Goal: Task Accomplishment & Management: Complete application form

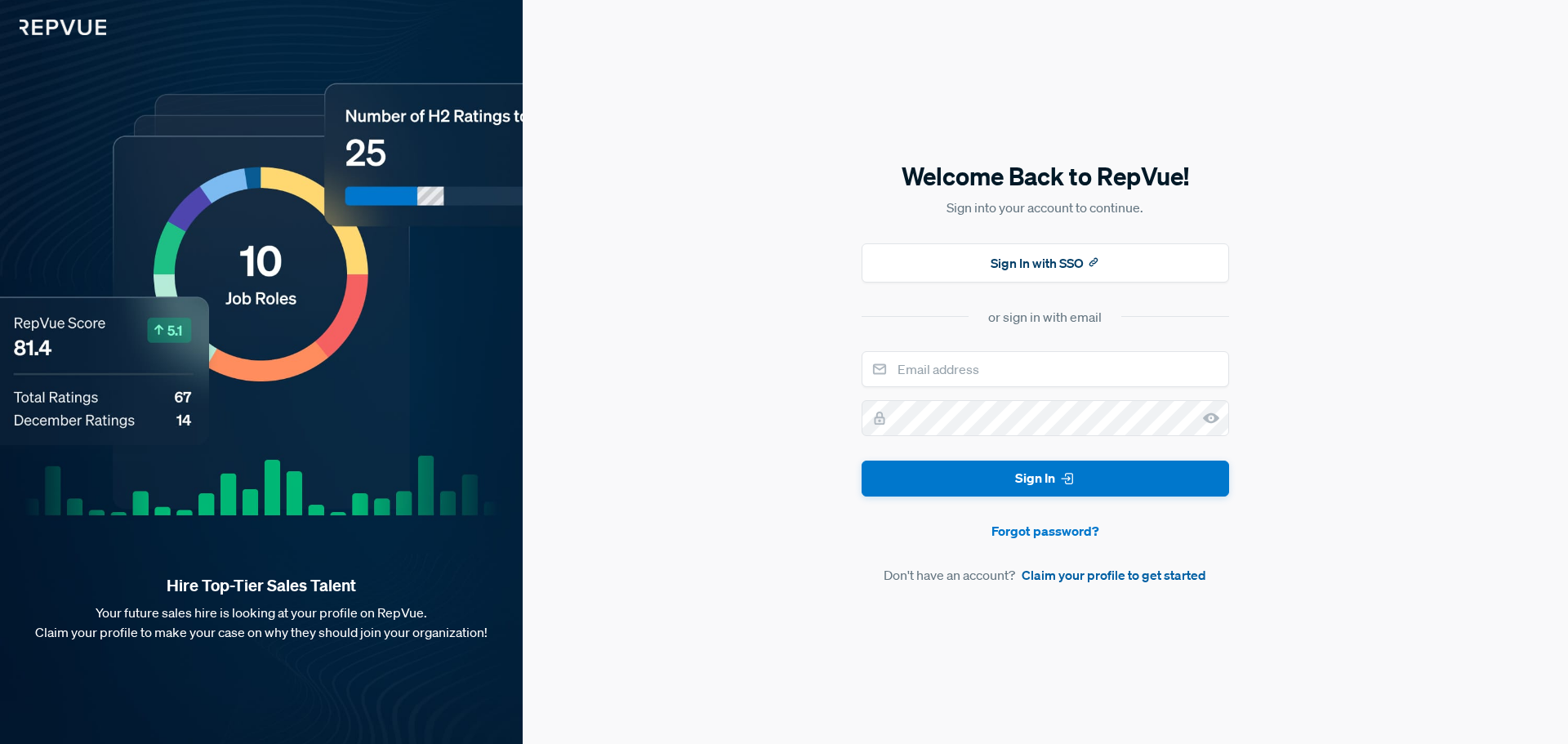
click at [1095, 575] on link "Claim your profile to get started" at bounding box center [1113, 575] width 185 height 20
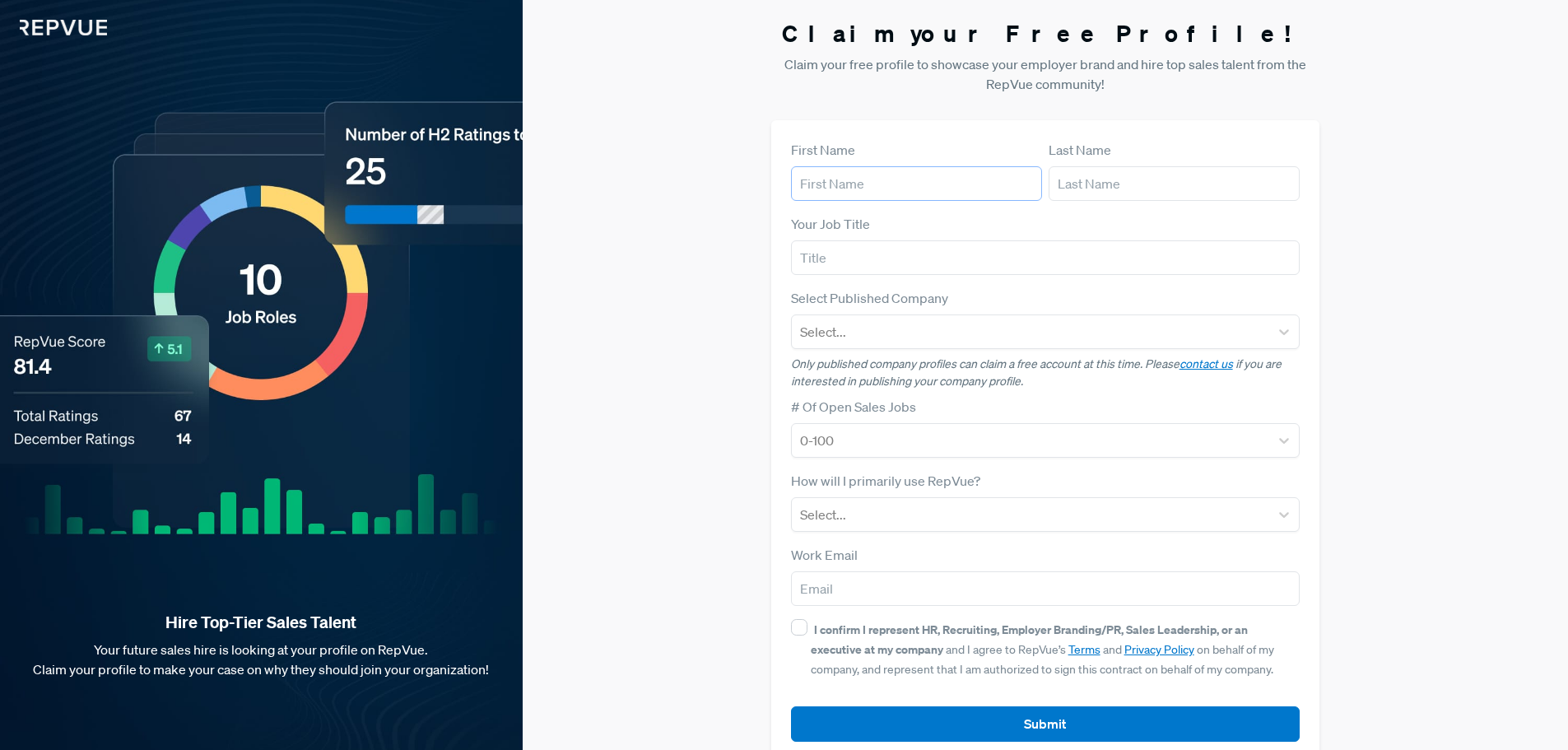
click at [843, 177] on input "text" at bounding box center [916, 183] width 251 height 34
type input "[PERSON_NAME]"
type input "[EMAIL_ADDRESS][DOMAIN_NAME]"
click at [867, 257] on input "text" at bounding box center [1045, 257] width 509 height 34
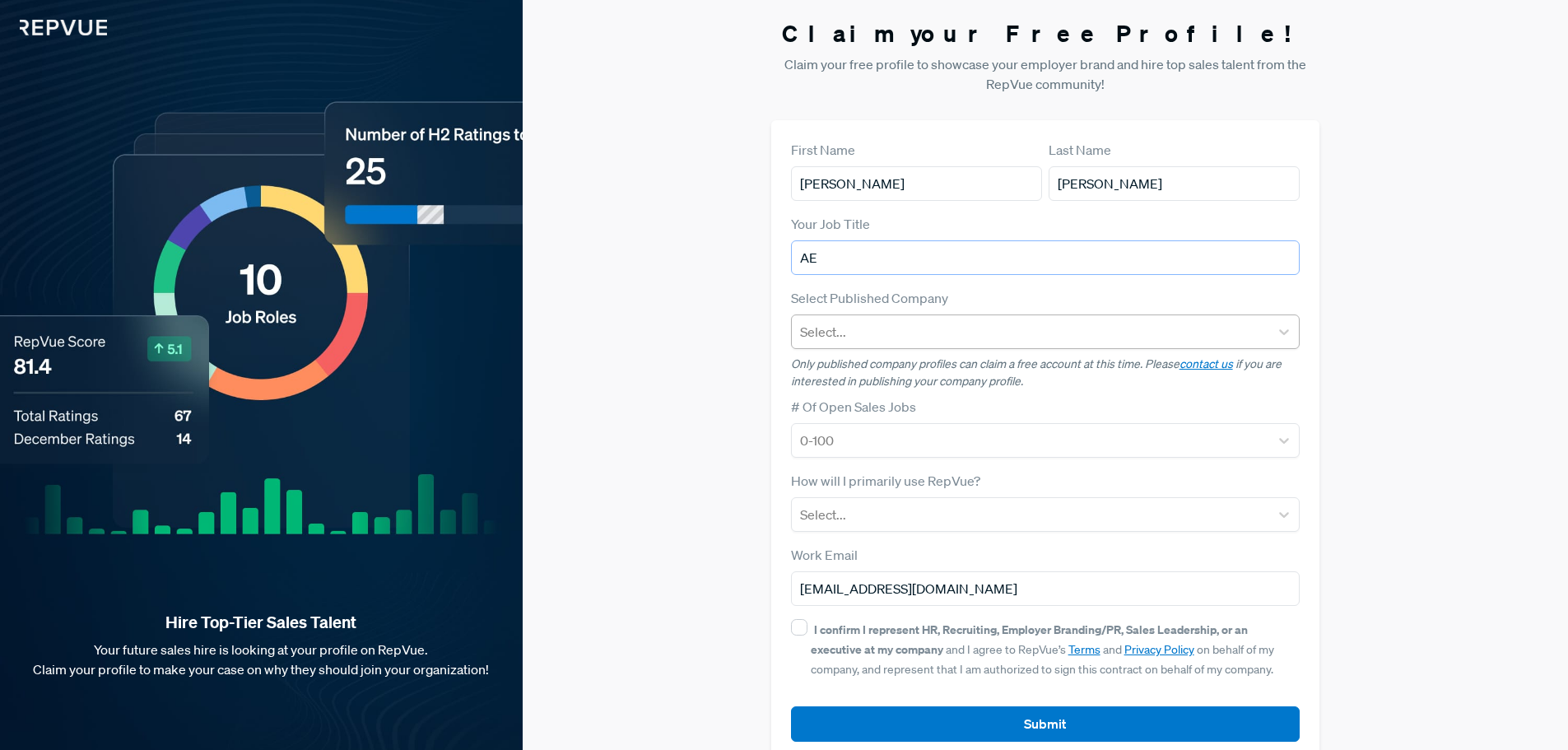
type input "AE"
click at [865, 318] on div "Select..." at bounding box center [1030, 332] width 478 height 30
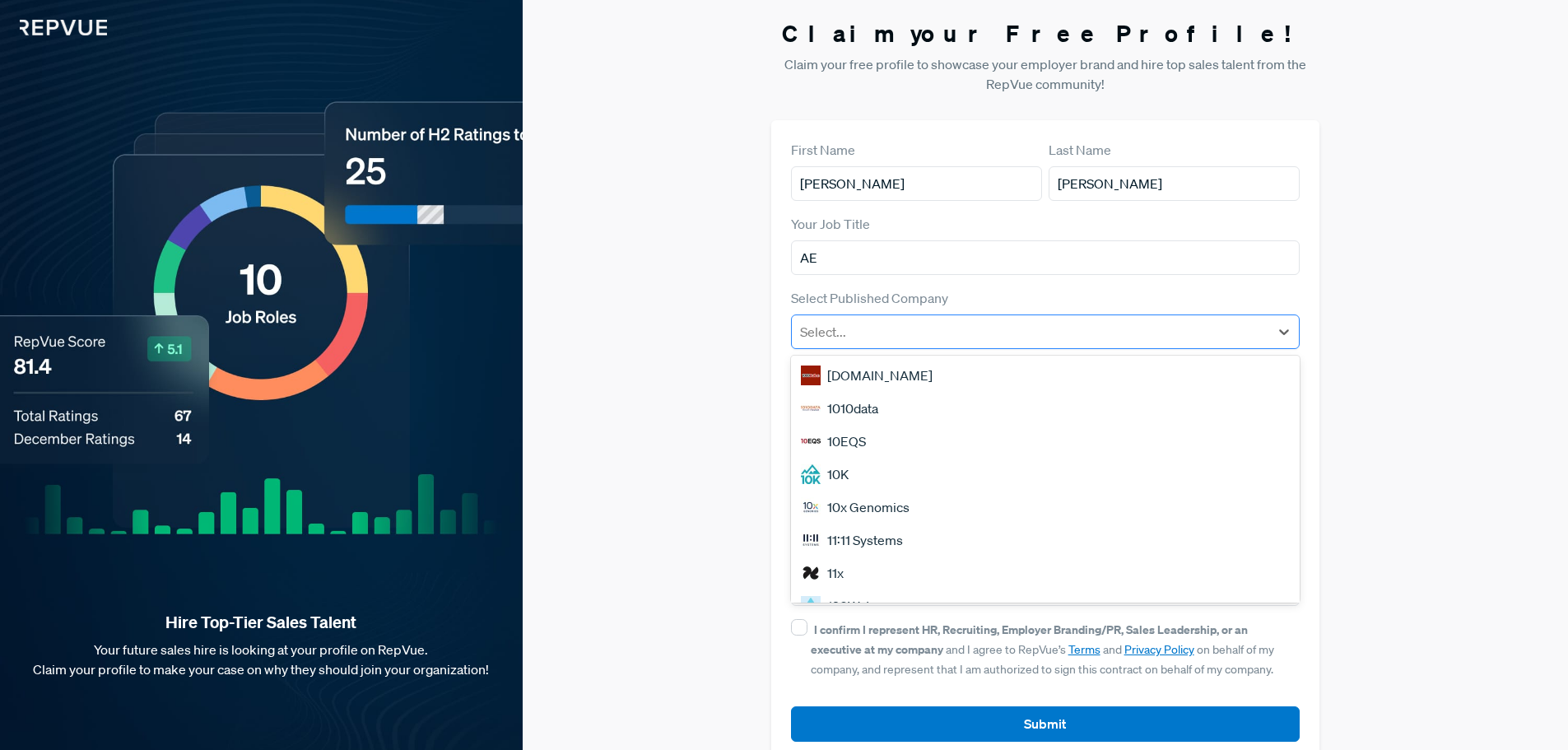
click at [986, 327] on div at bounding box center [1030, 331] width 462 height 23
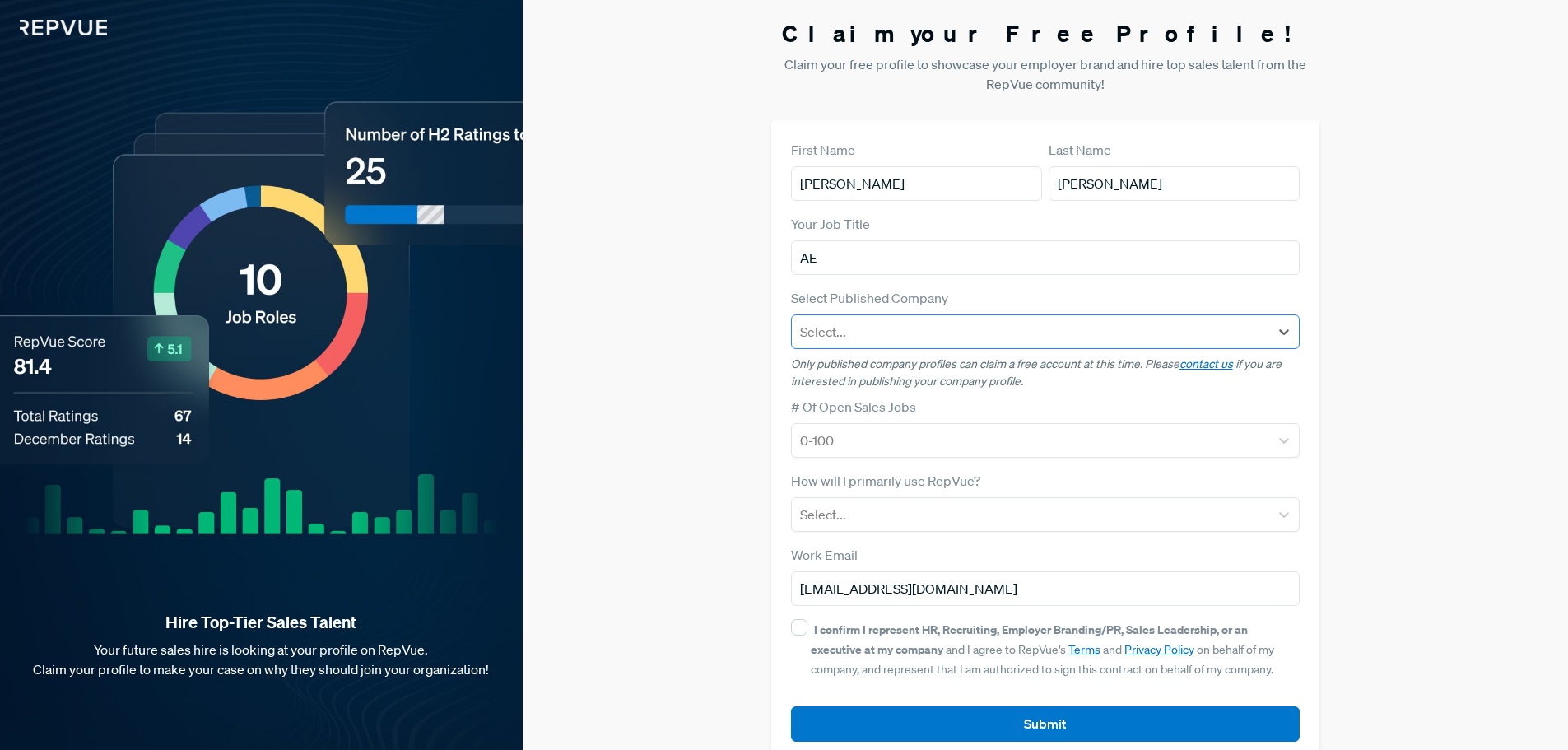
type input "Silverfort"
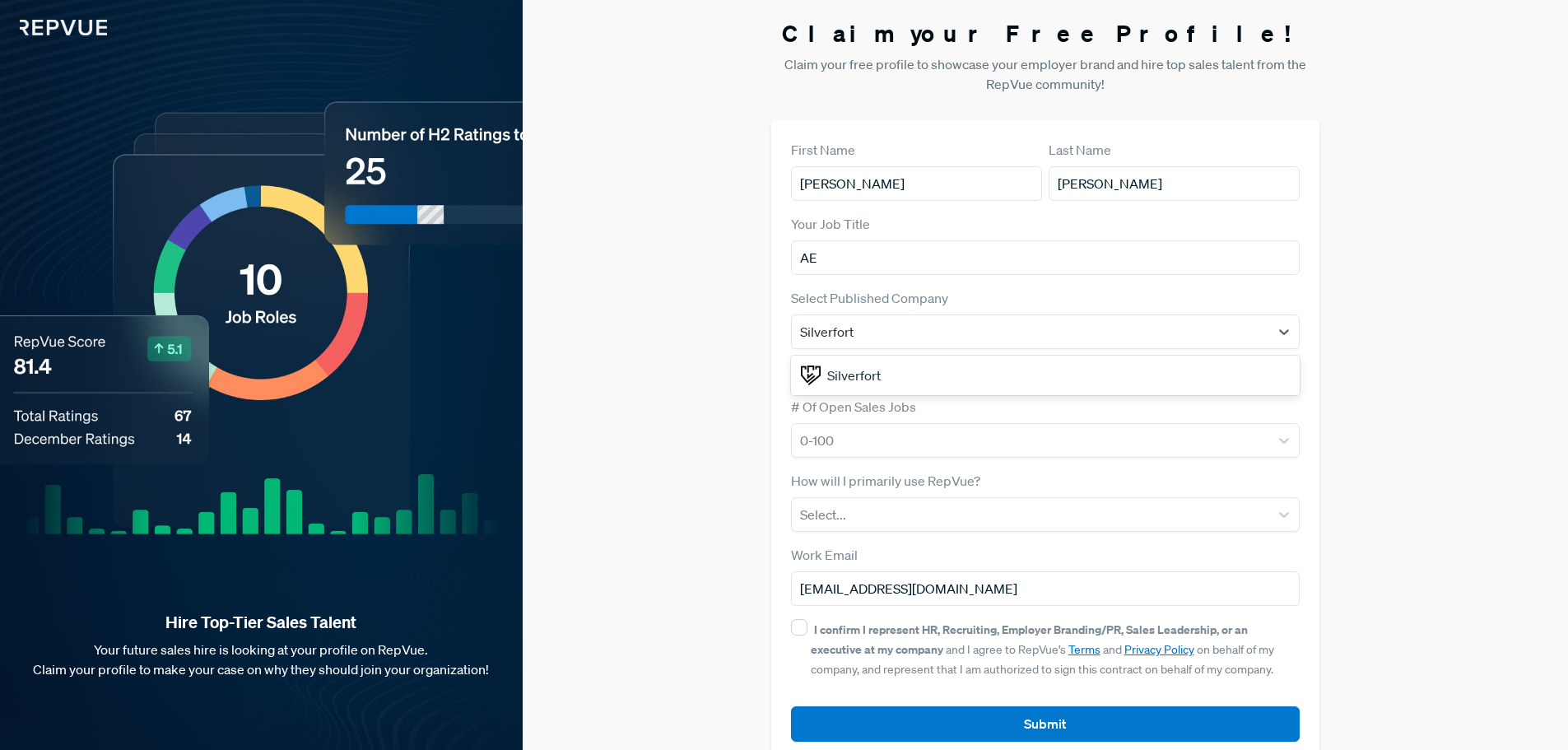
click at [905, 362] on div "Silverfort" at bounding box center [1045, 375] width 509 height 33
click at [1026, 384] on p "Only published company profiles can claim a free account at this time. Please c…" at bounding box center [1045, 373] width 509 height 34
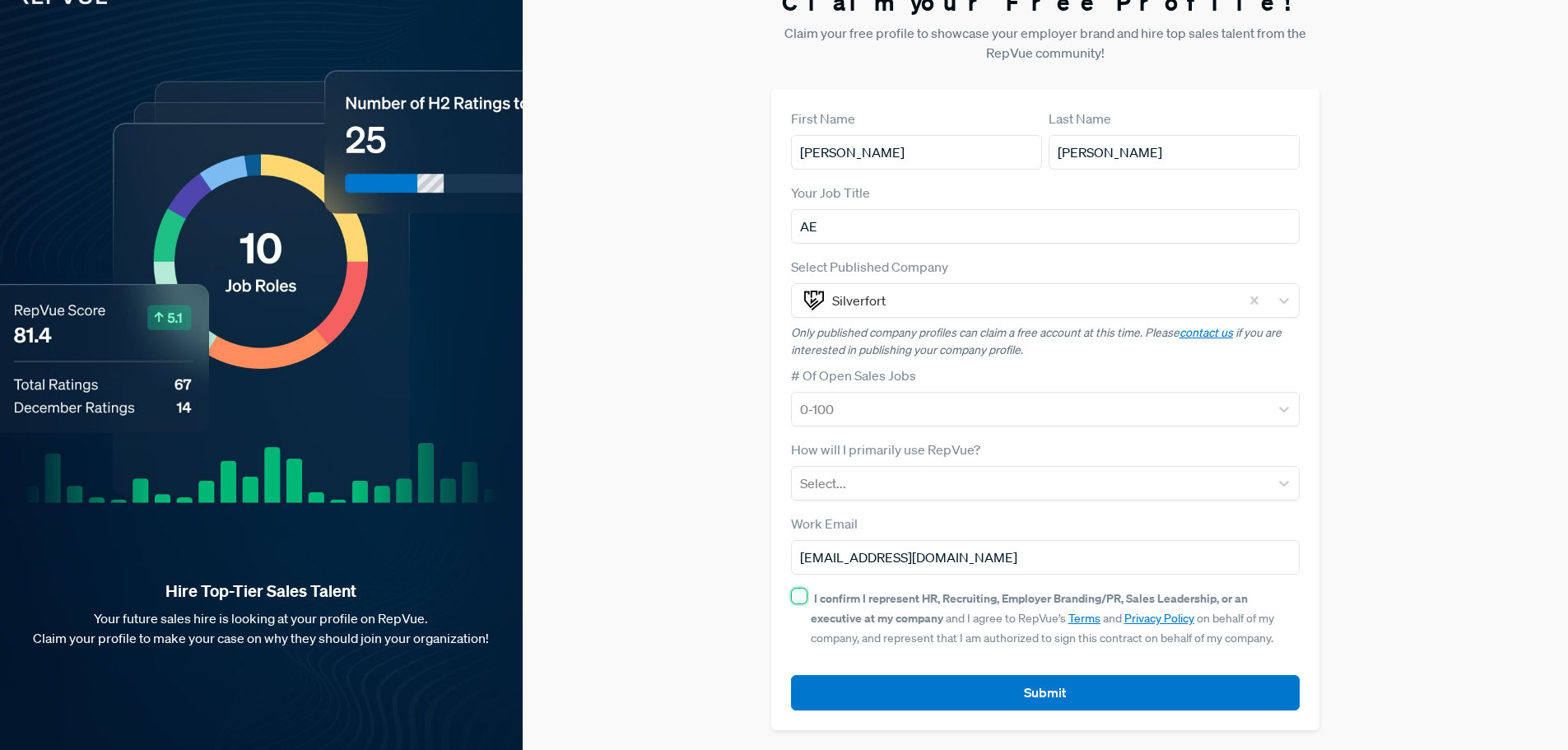
click at [802, 598] on input "I confirm I represent HR, Recruiting, Employer Branding/PR, Sales Leadership, o…" at bounding box center [799, 596] width 17 height 17
checkbox input "true"
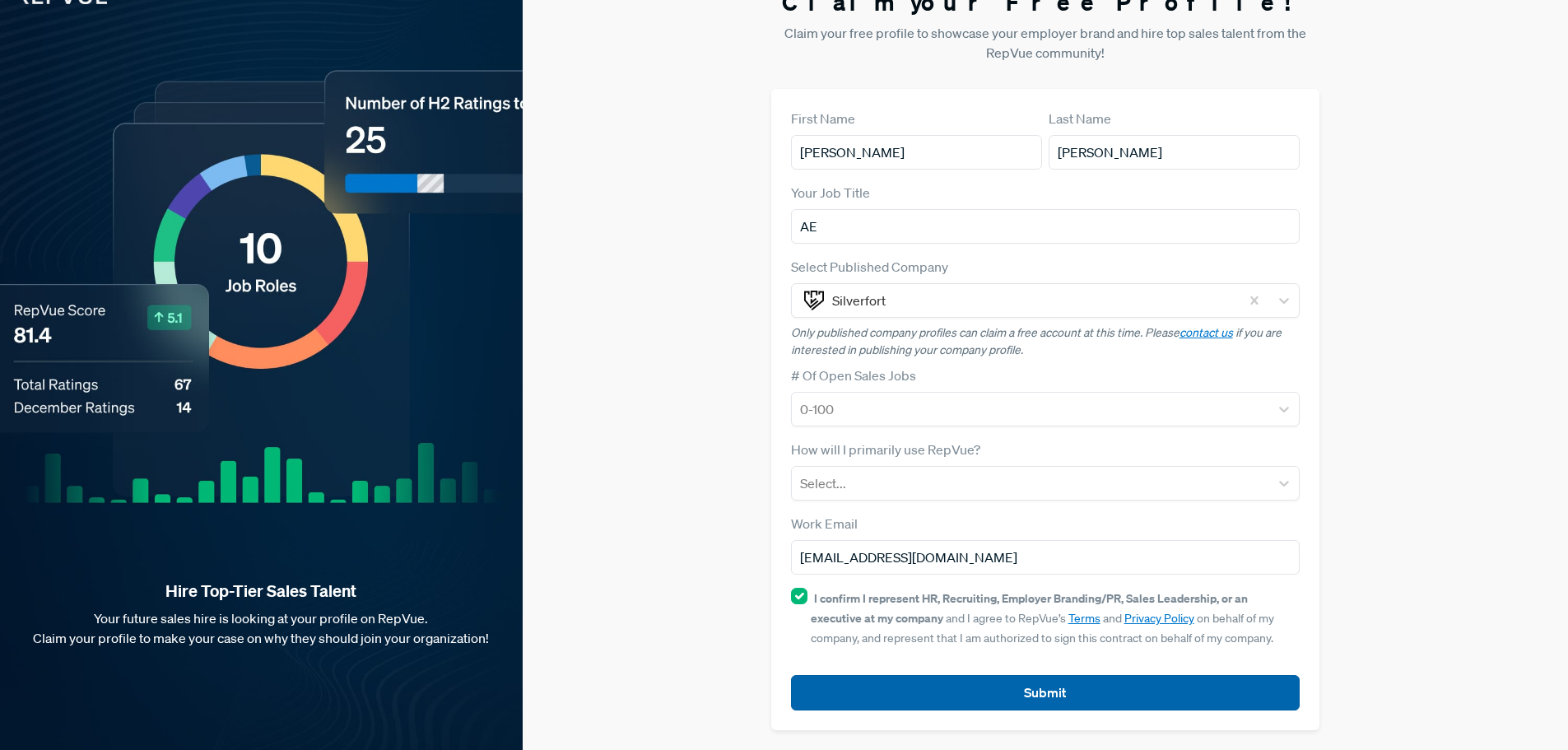
click at [1047, 692] on button "Submit" at bounding box center [1045, 693] width 509 height 35
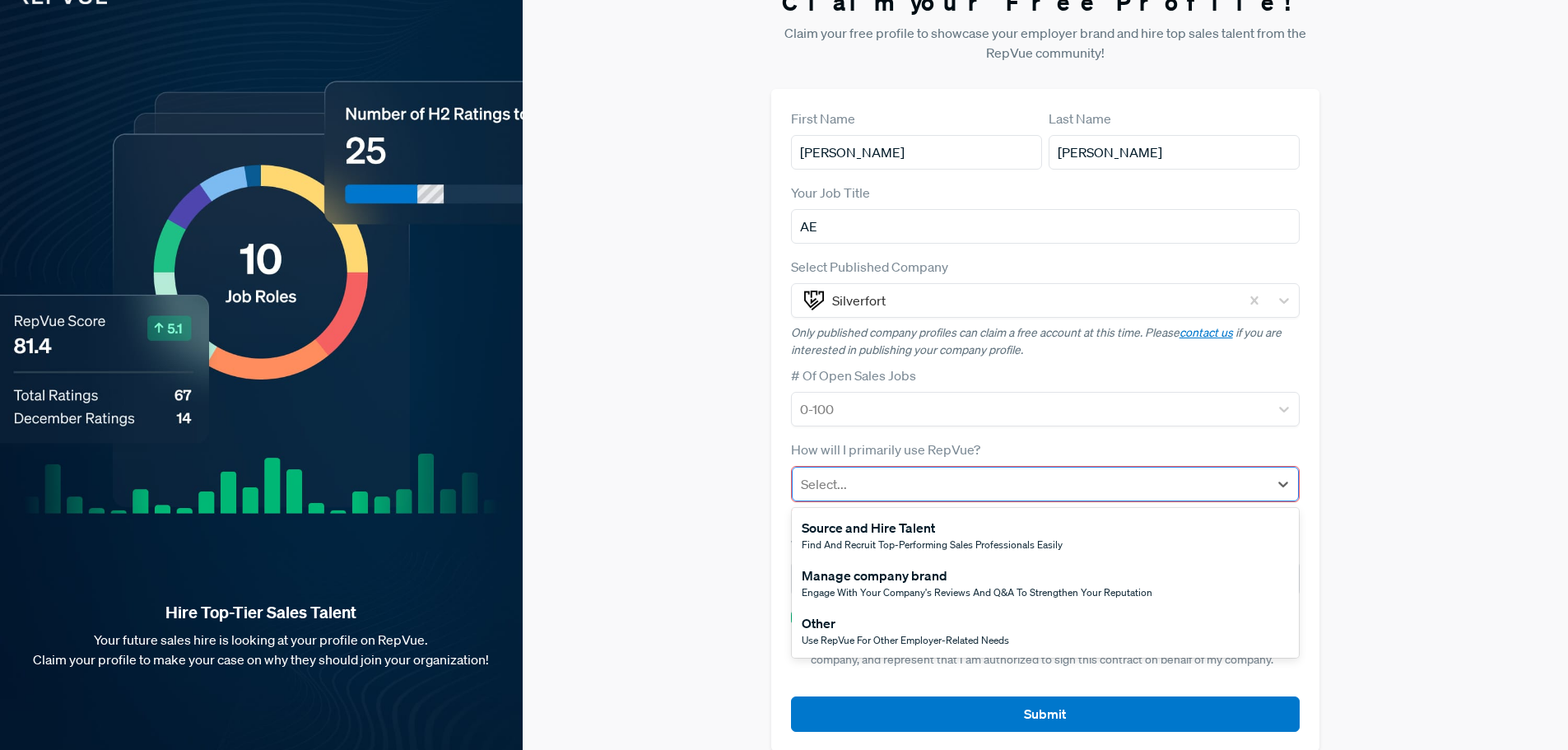
click at [837, 478] on div at bounding box center [1030, 484] width 460 height 23
click at [861, 626] on div "Other" at bounding box center [905, 623] width 208 height 20
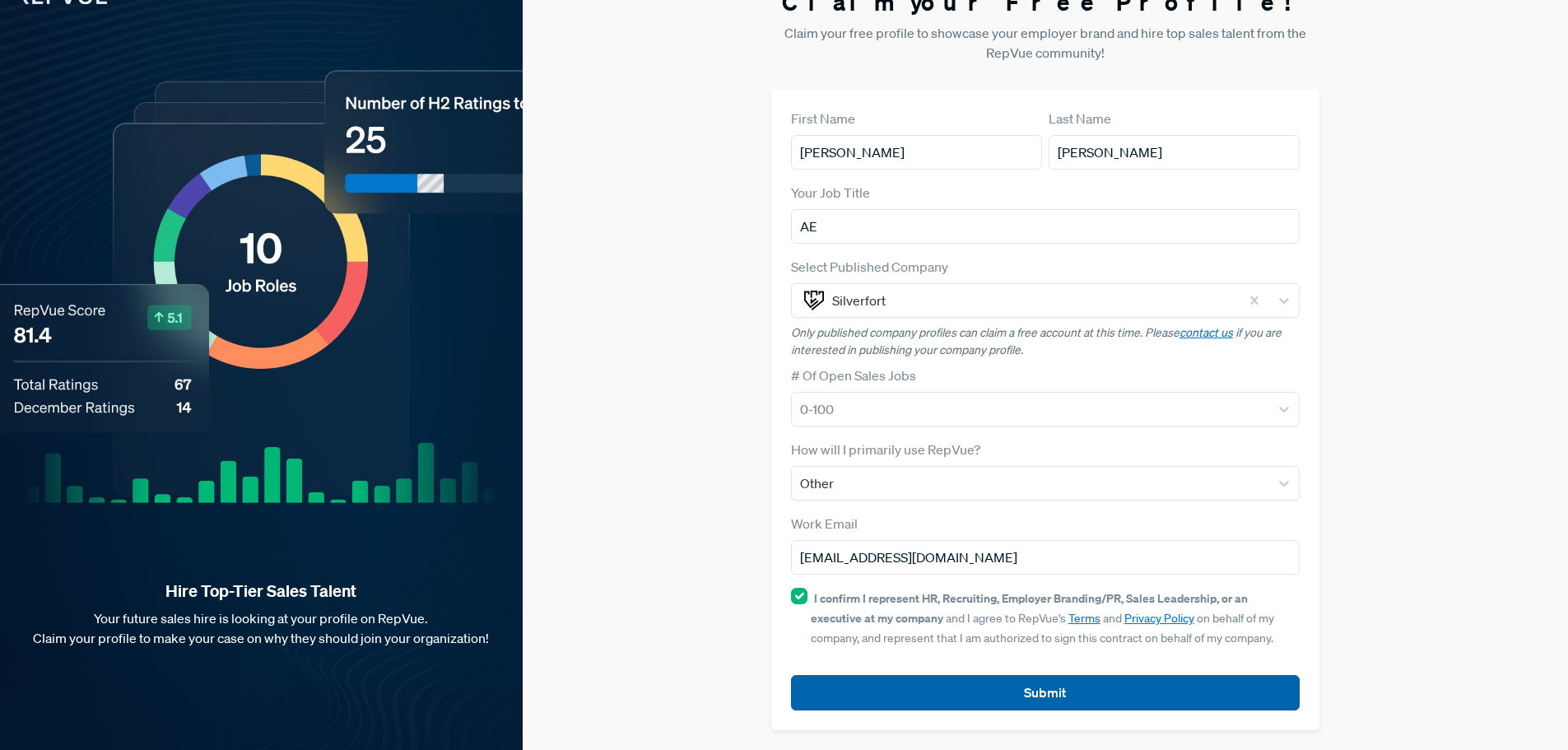
click at [968, 687] on button "Submit" at bounding box center [1045, 693] width 509 height 35
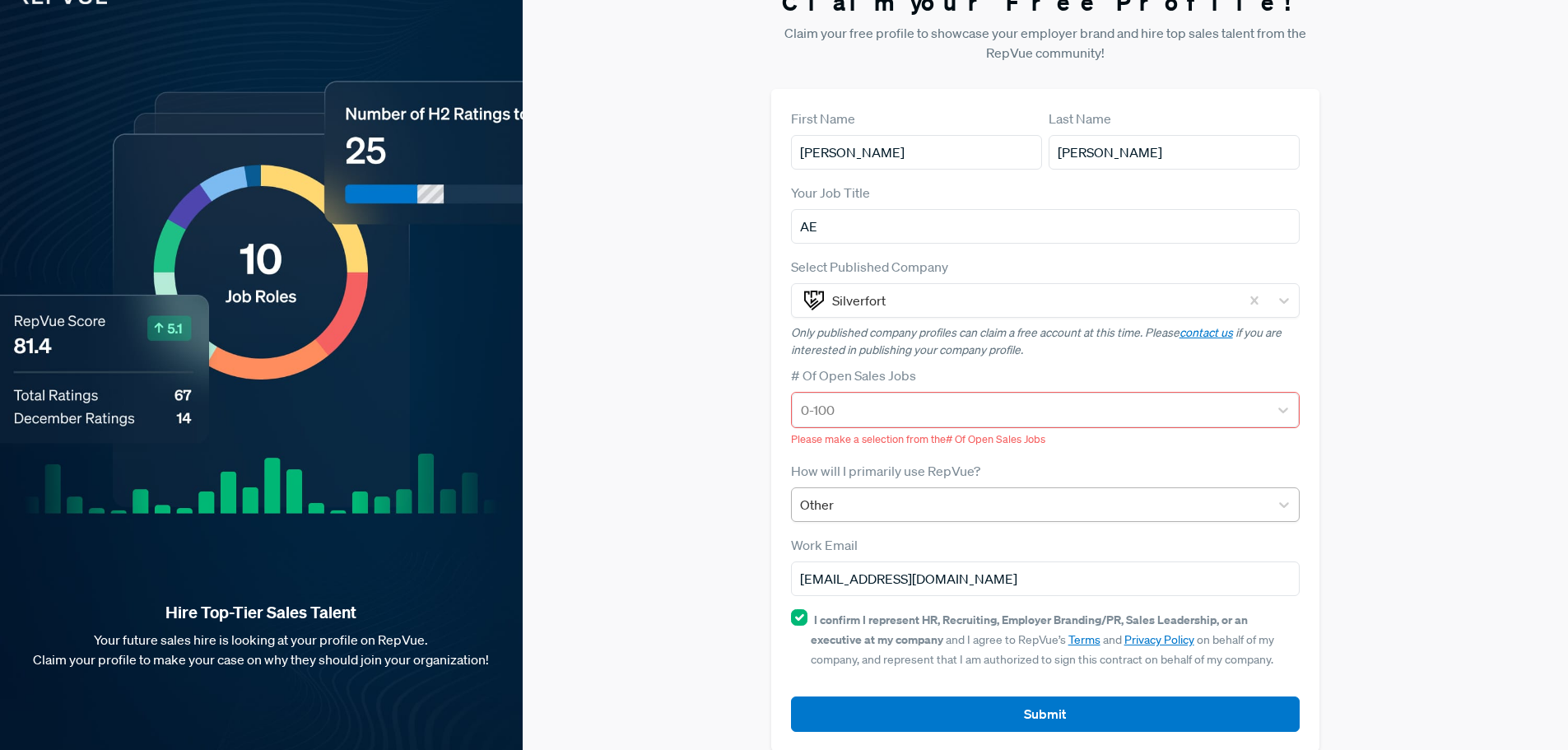
scroll to position [52, 0]
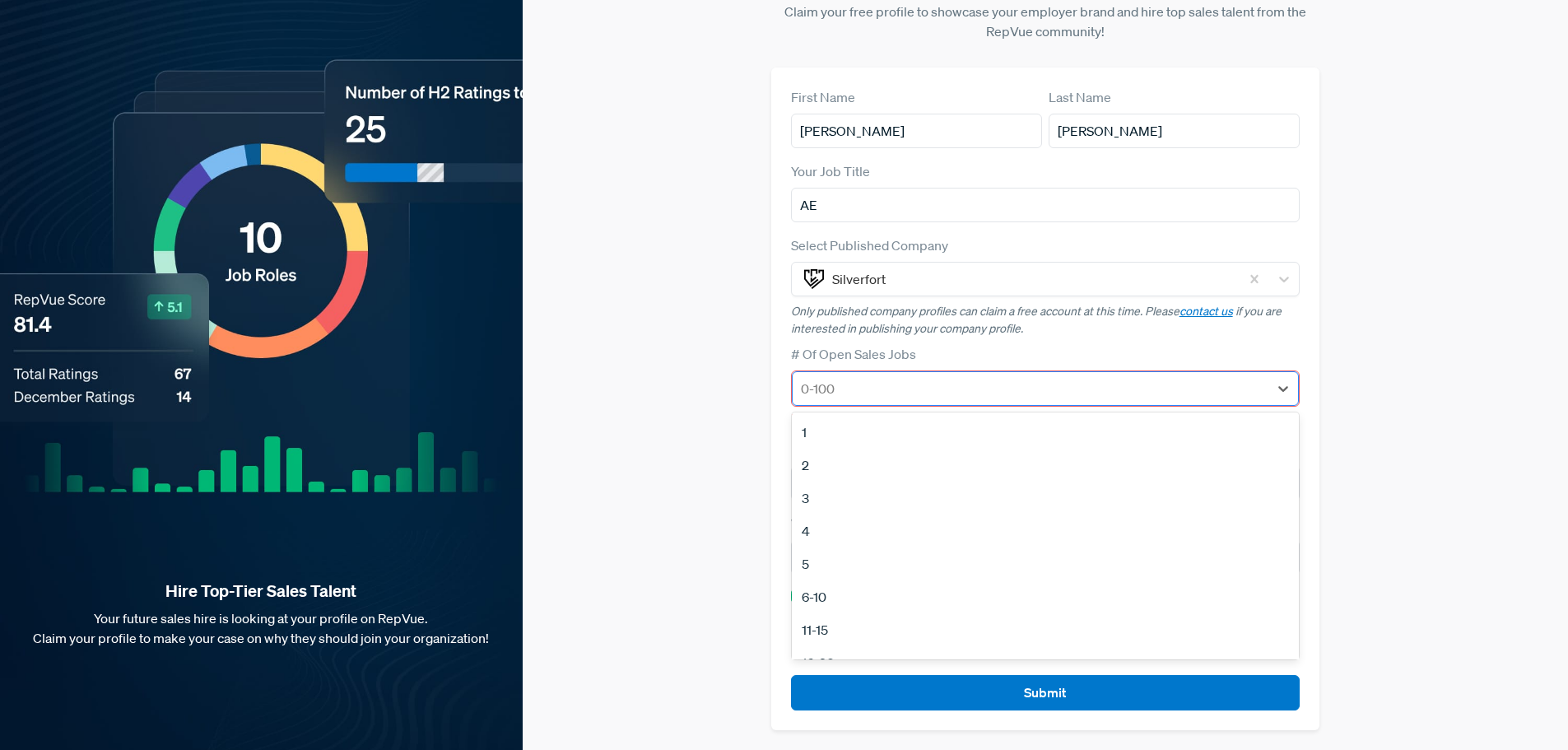
click at [888, 383] on div at bounding box center [1030, 388] width 460 height 23
click at [832, 467] on div "2" at bounding box center [1046, 464] width 508 height 33
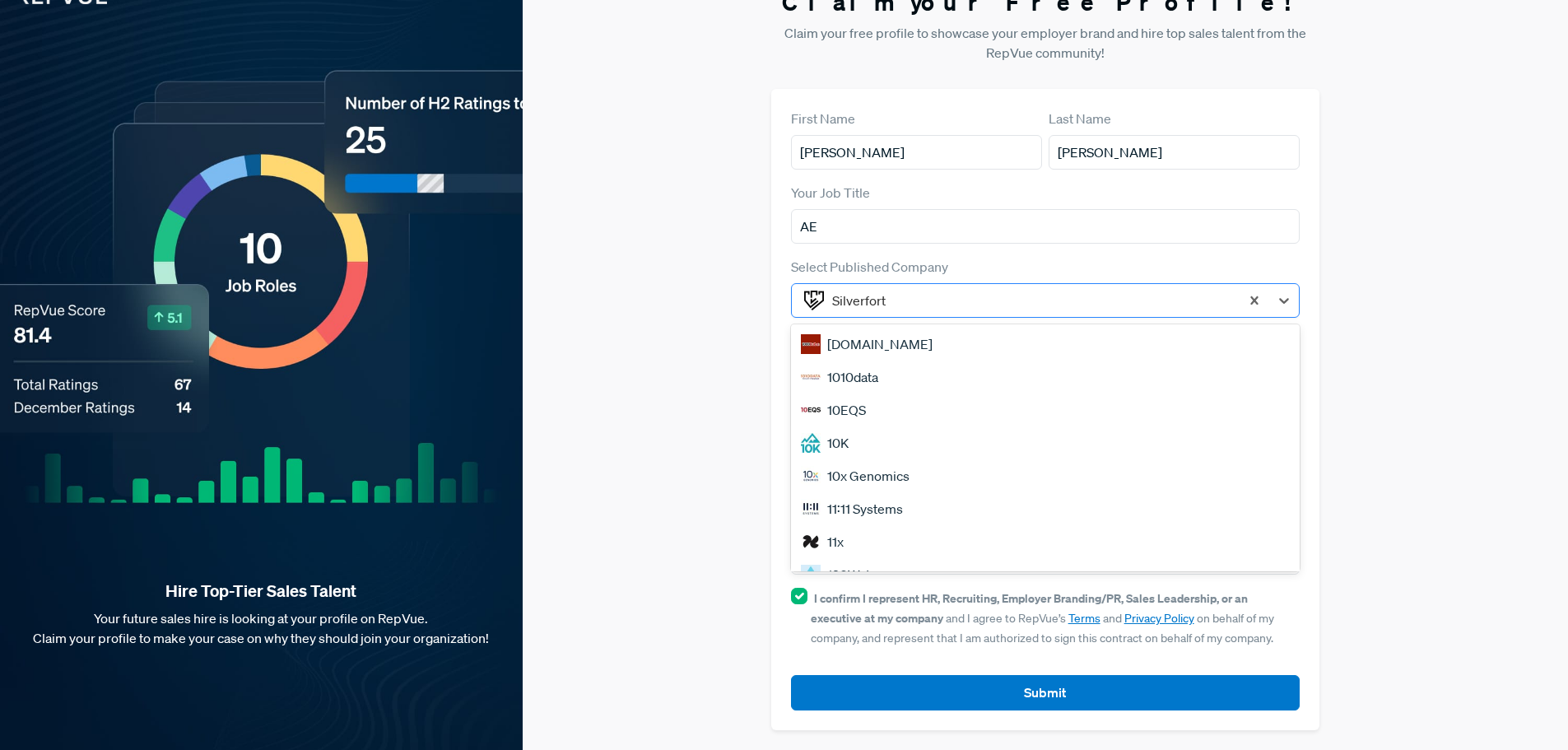
click at [998, 307] on div at bounding box center [1032, 300] width 400 height 23
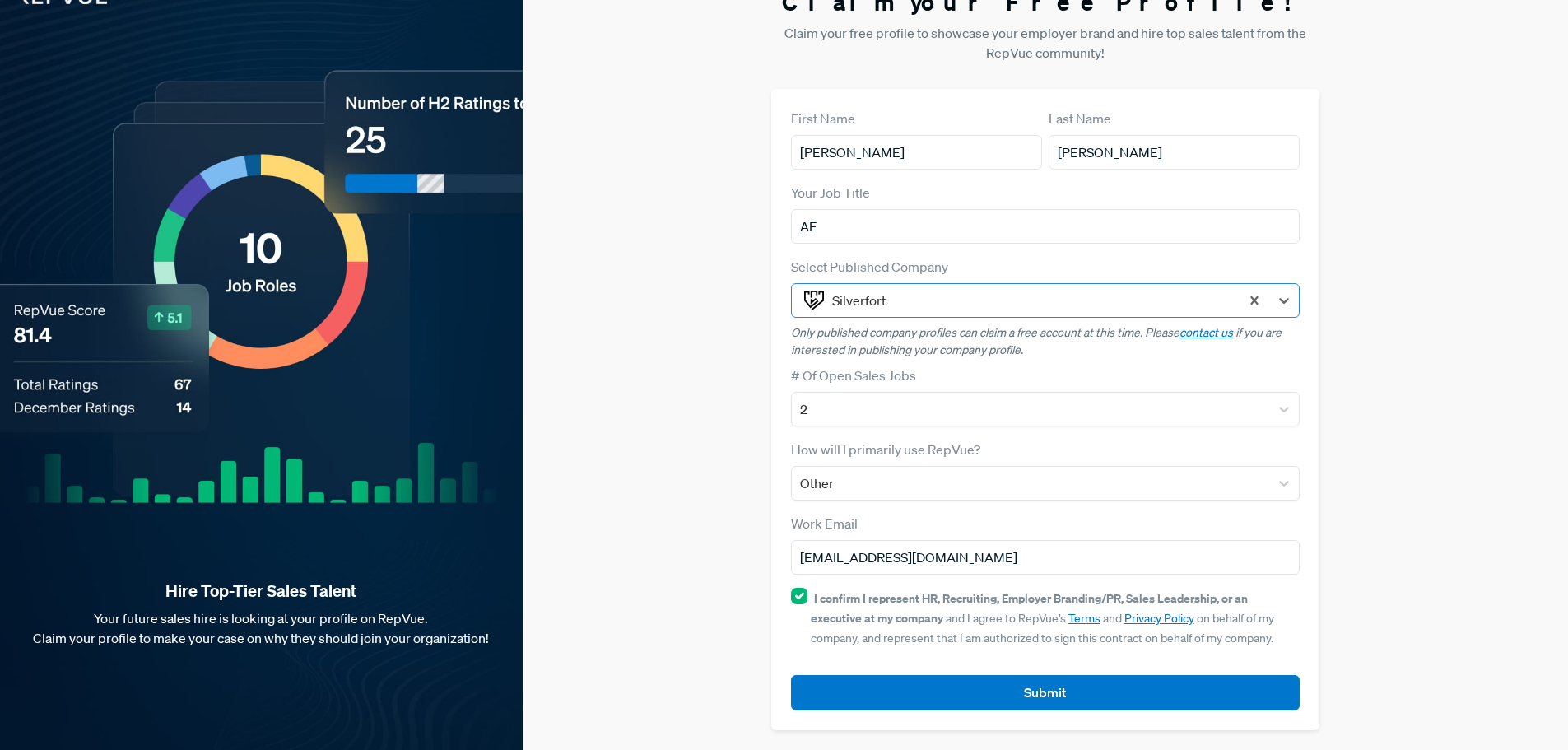
click at [1009, 297] on div at bounding box center [1032, 300] width 400 height 23
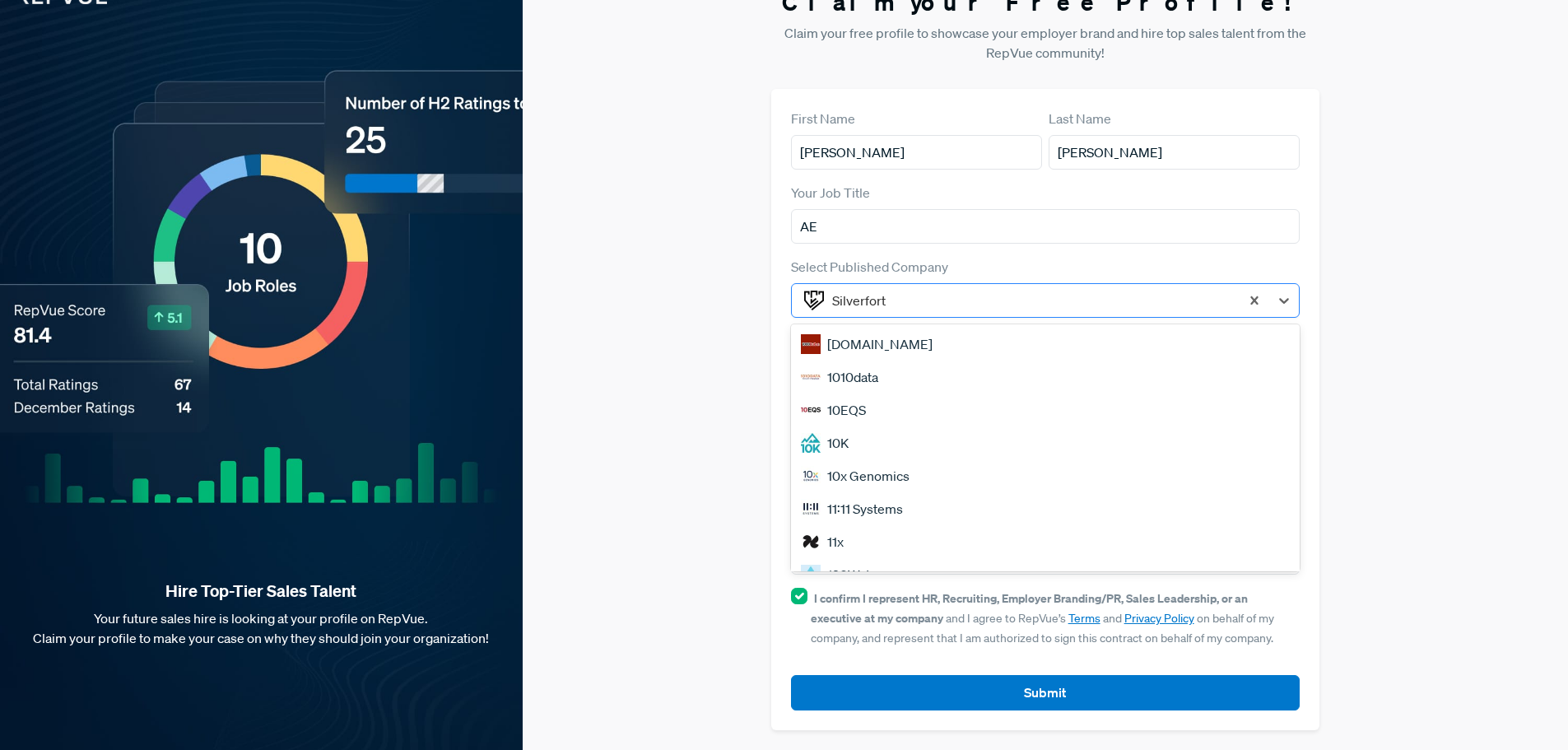
click at [1009, 297] on div at bounding box center [1032, 300] width 400 height 23
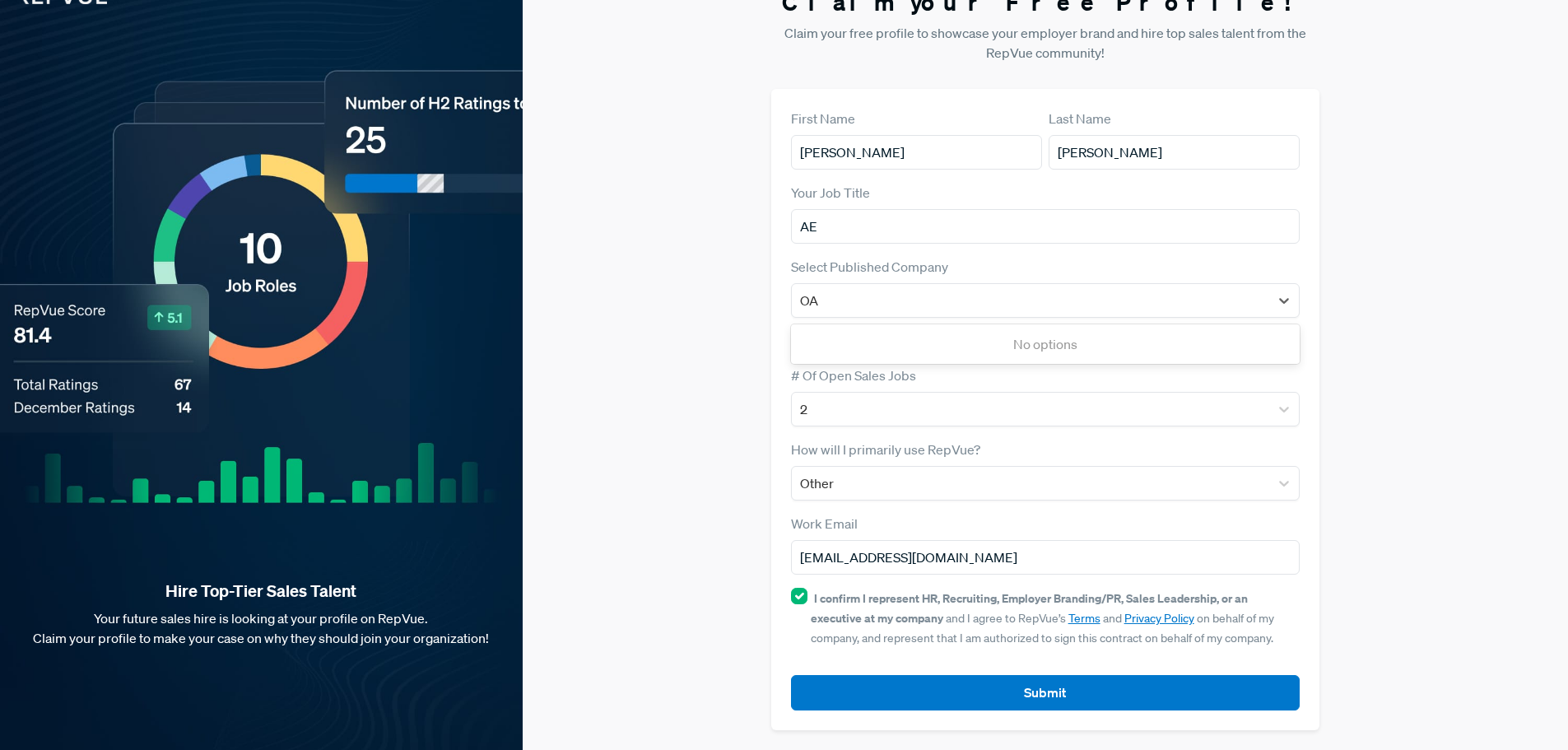
scroll to position [0, 0]
type input "O"
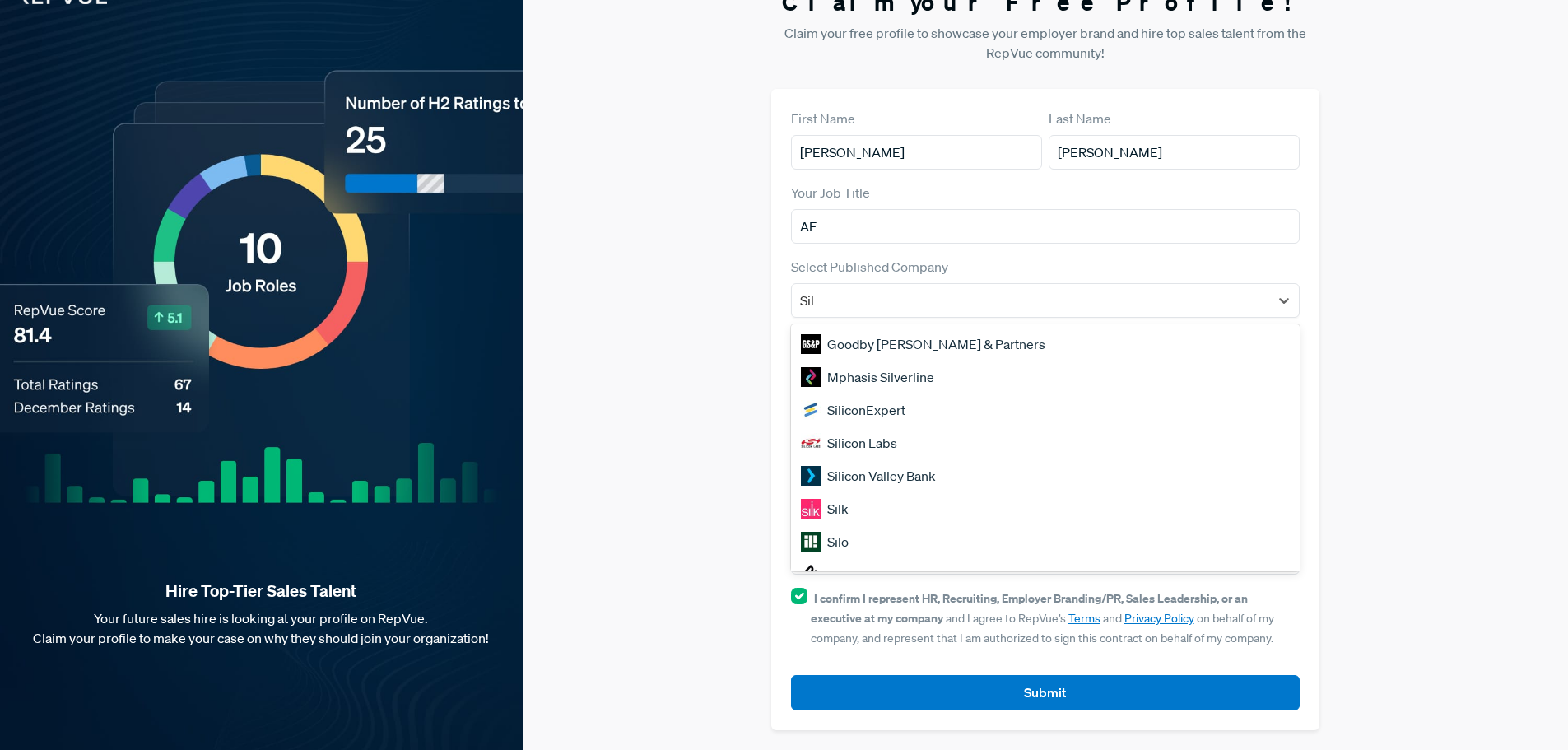
type input "Silverfort"
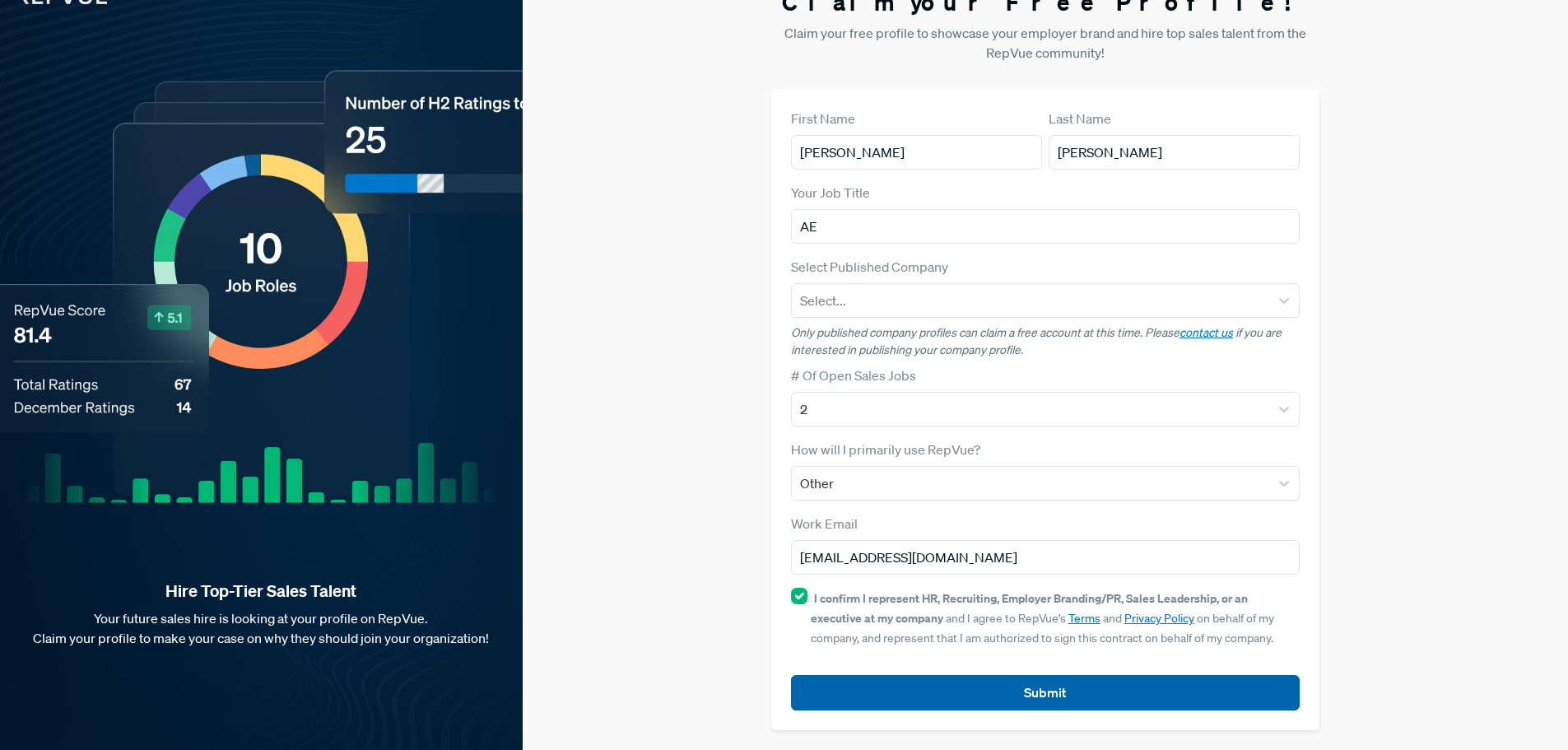
click at [988, 693] on button "Submit" at bounding box center [1045, 693] width 509 height 35
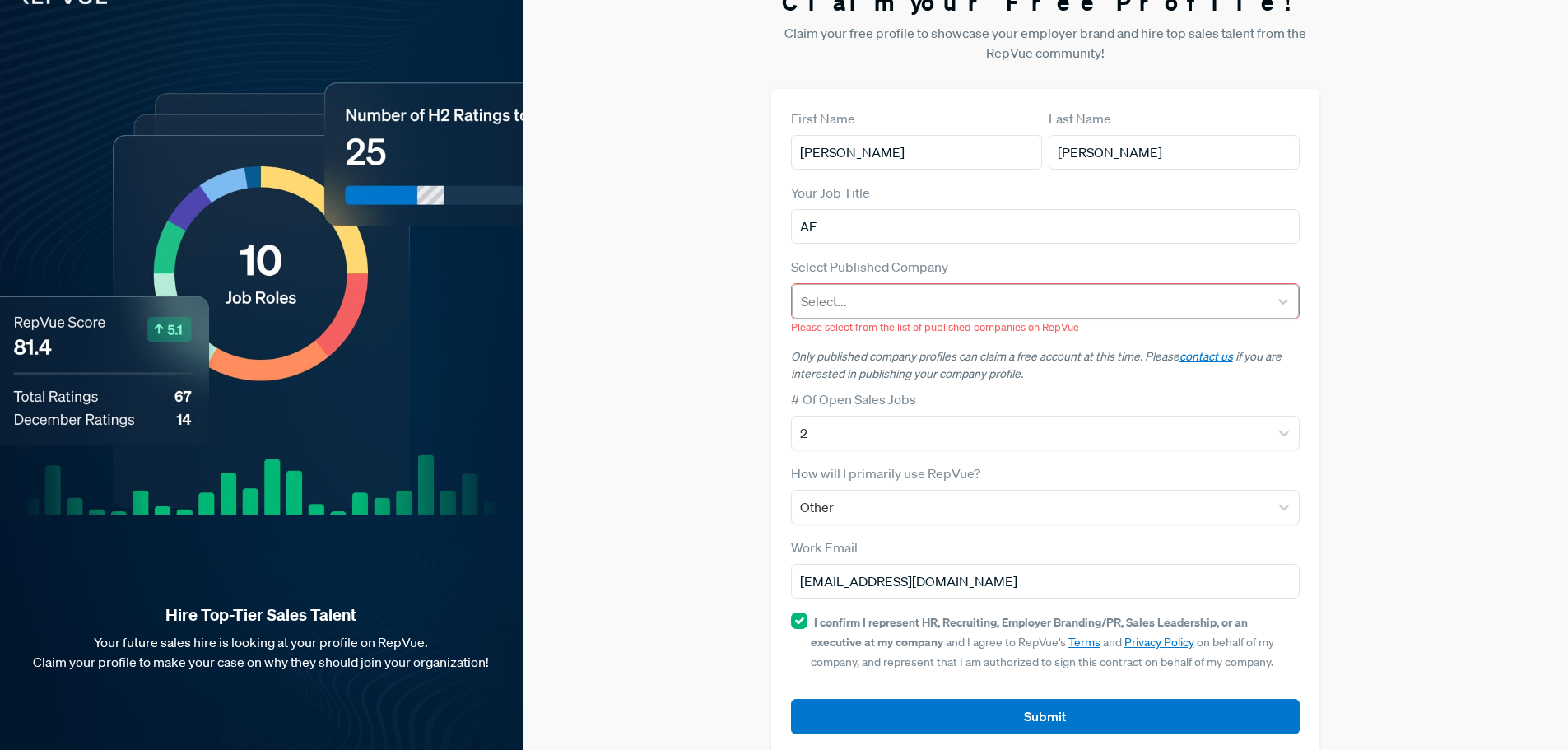
click at [871, 298] on div at bounding box center [1030, 301] width 460 height 23
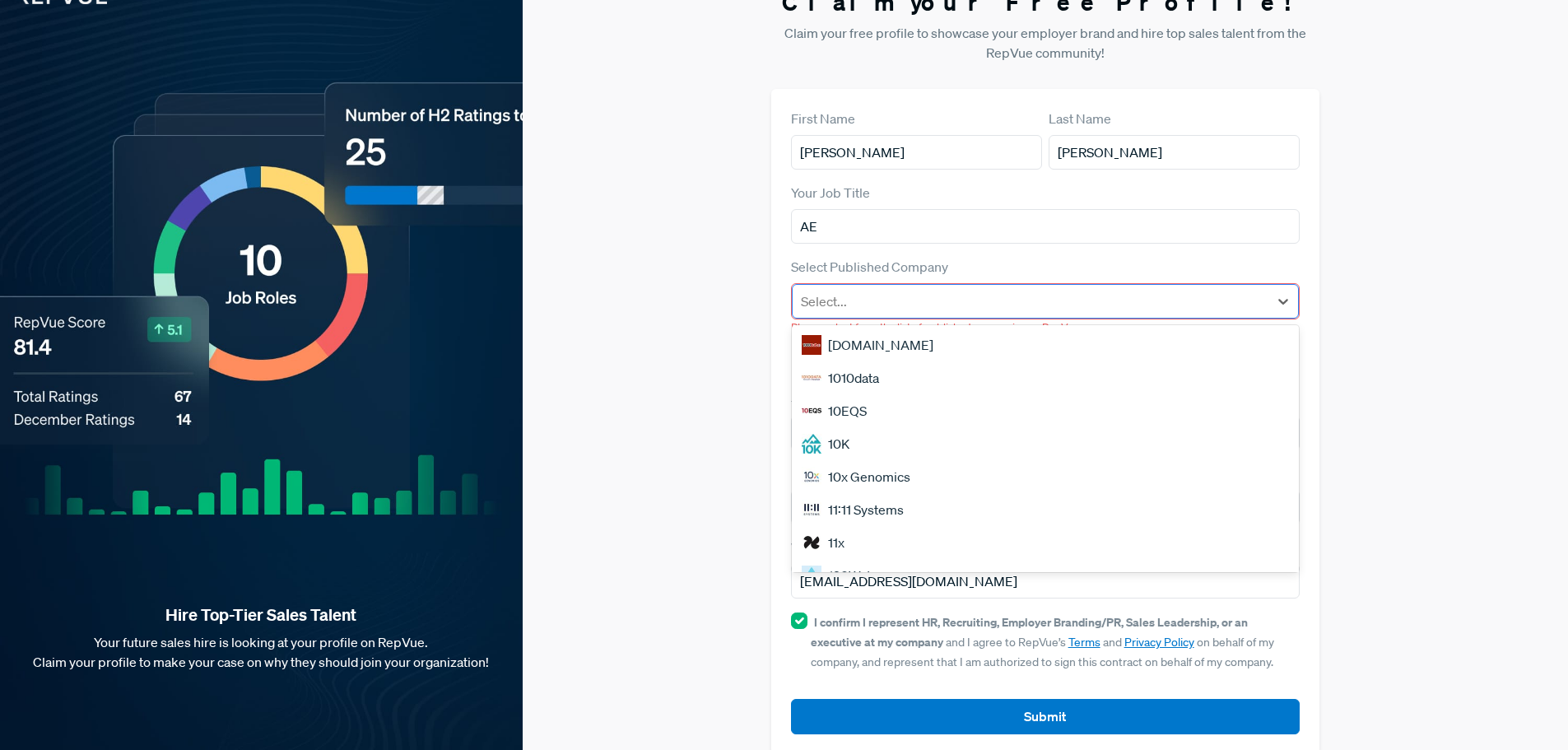
type input "Silverfort"
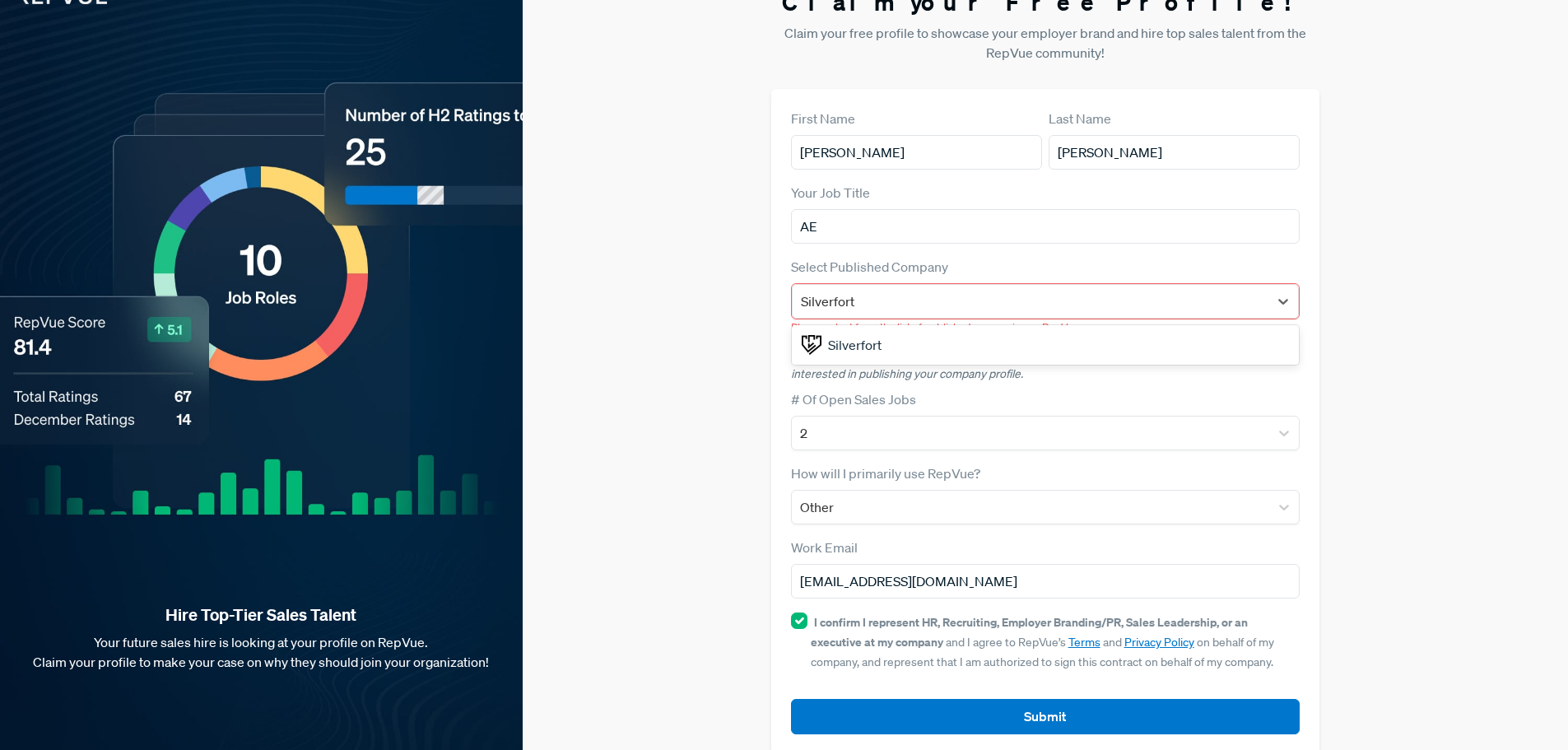
click at [882, 339] on div "Silverfort" at bounding box center [1046, 344] width 508 height 33
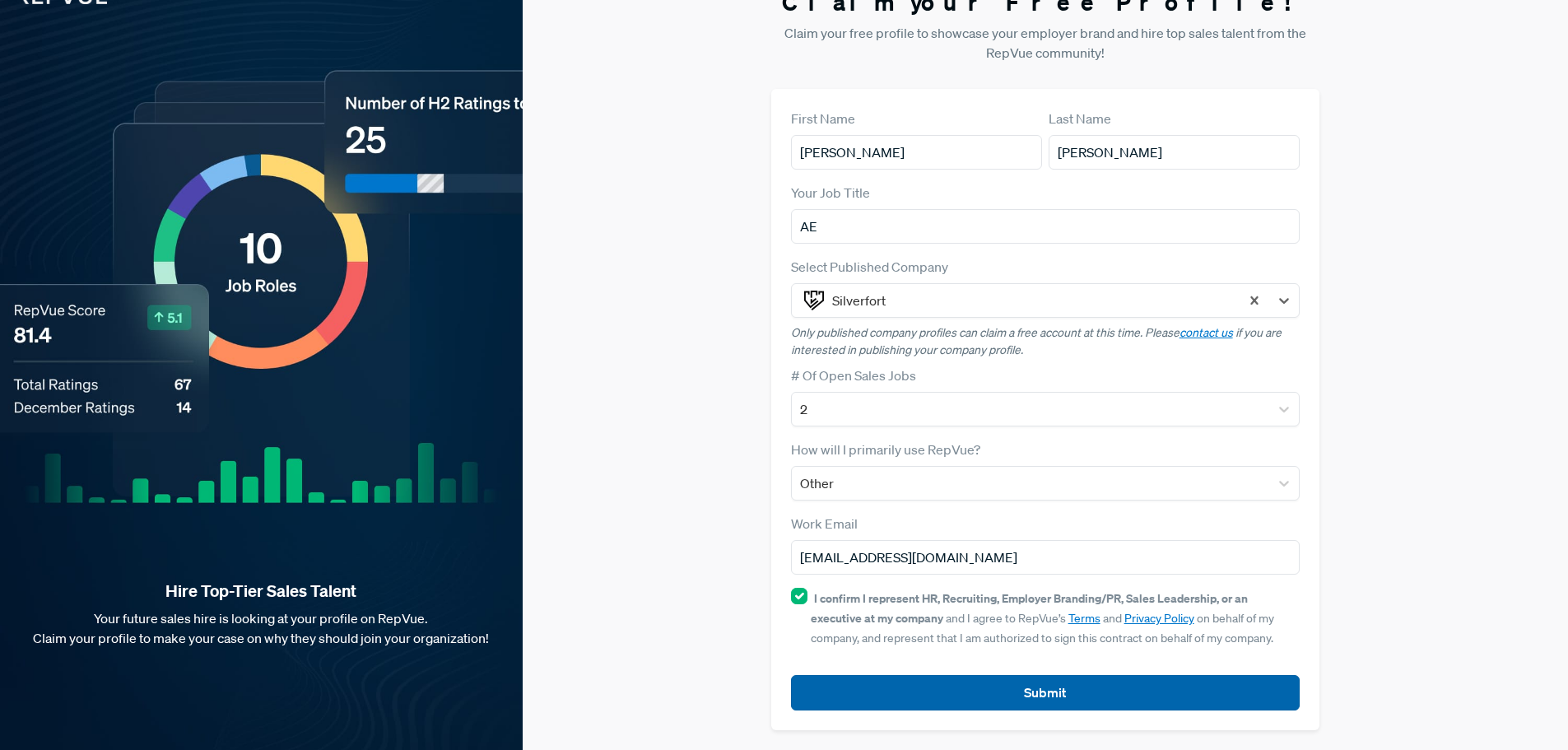
click at [964, 695] on button "Submit" at bounding box center [1045, 693] width 509 height 35
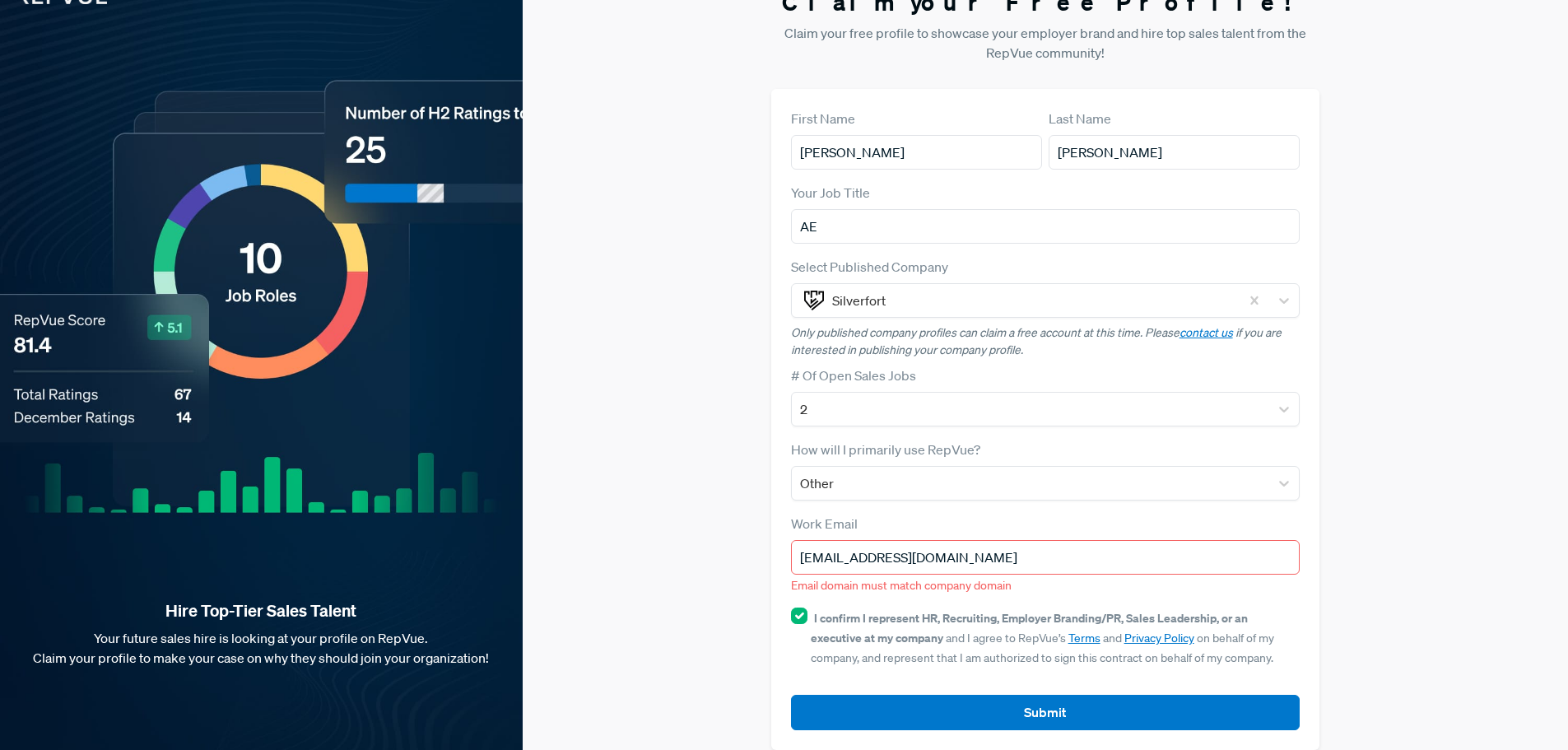
click at [919, 563] on input "[EMAIL_ADDRESS][DOMAIN_NAME]" at bounding box center [1045, 557] width 509 height 34
click at [827, 597] on form "First Name [PERSON_NAME] Last Name [PERSON_NAME] Your Job Title AE Select Publi…" at bounding box center [1045, 419] width 509 height 622
